Goal: Information Seeking & Learning: Learn about a topic

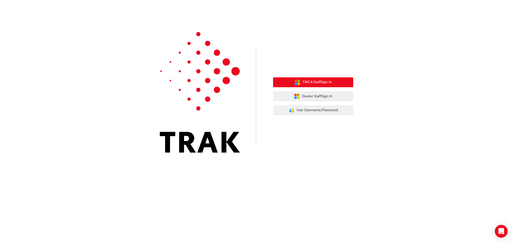
click at [310, 86] on button "TMCA Staff Sign In" at bounding box center [313, 82] width 80 height 10
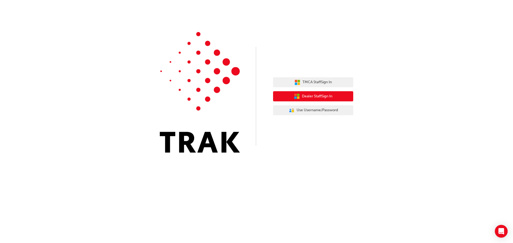
click at [311, 94] on span "Dealer Staff Sign In" at bounding box center [317, 96] width 30 height 6
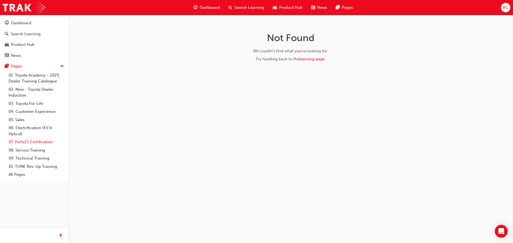
click at [47, 143] on link "07. Parts21 Certification" at bounding box center [36, 142] width 60 height 8
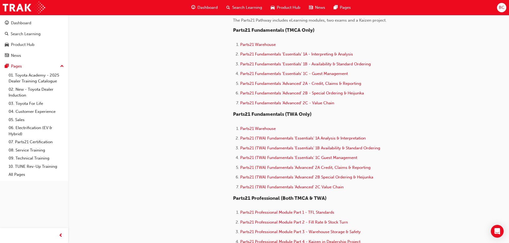
scroll to position [187, 0]
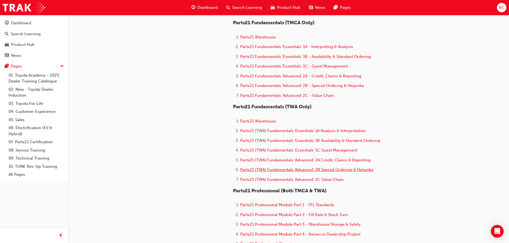
click at [310, 172] on span "Parts21 (TWA) Fundamentals 'Advanced' 2B Special Ordering & Heijunka" at bounding box center [306, 169] width 133 height 5
